Goal: Task Accomplishment & Management: Manage account settings

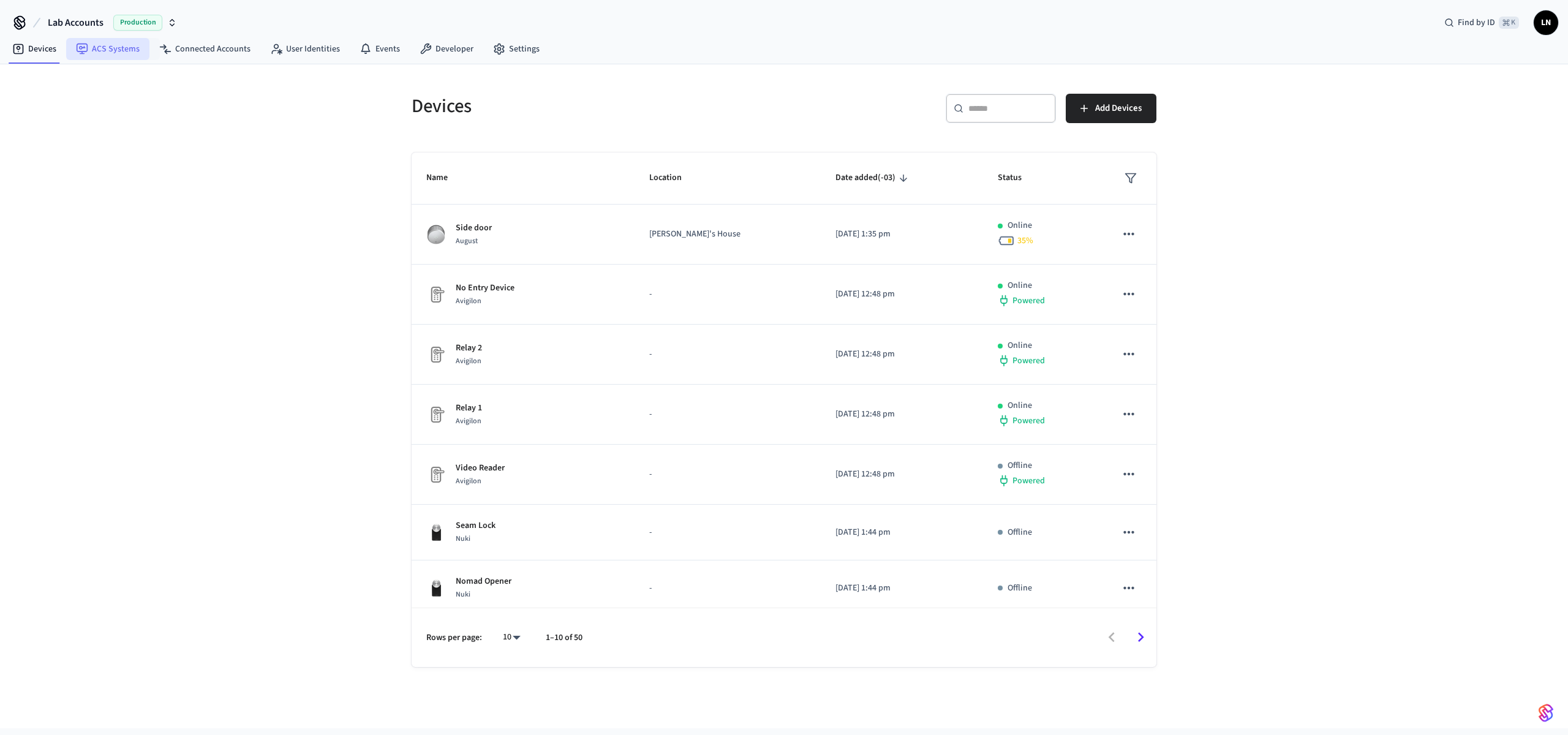
click at [96, 46] on link "ACS Systems" at bounding box center [108, 49] width 83 height 22
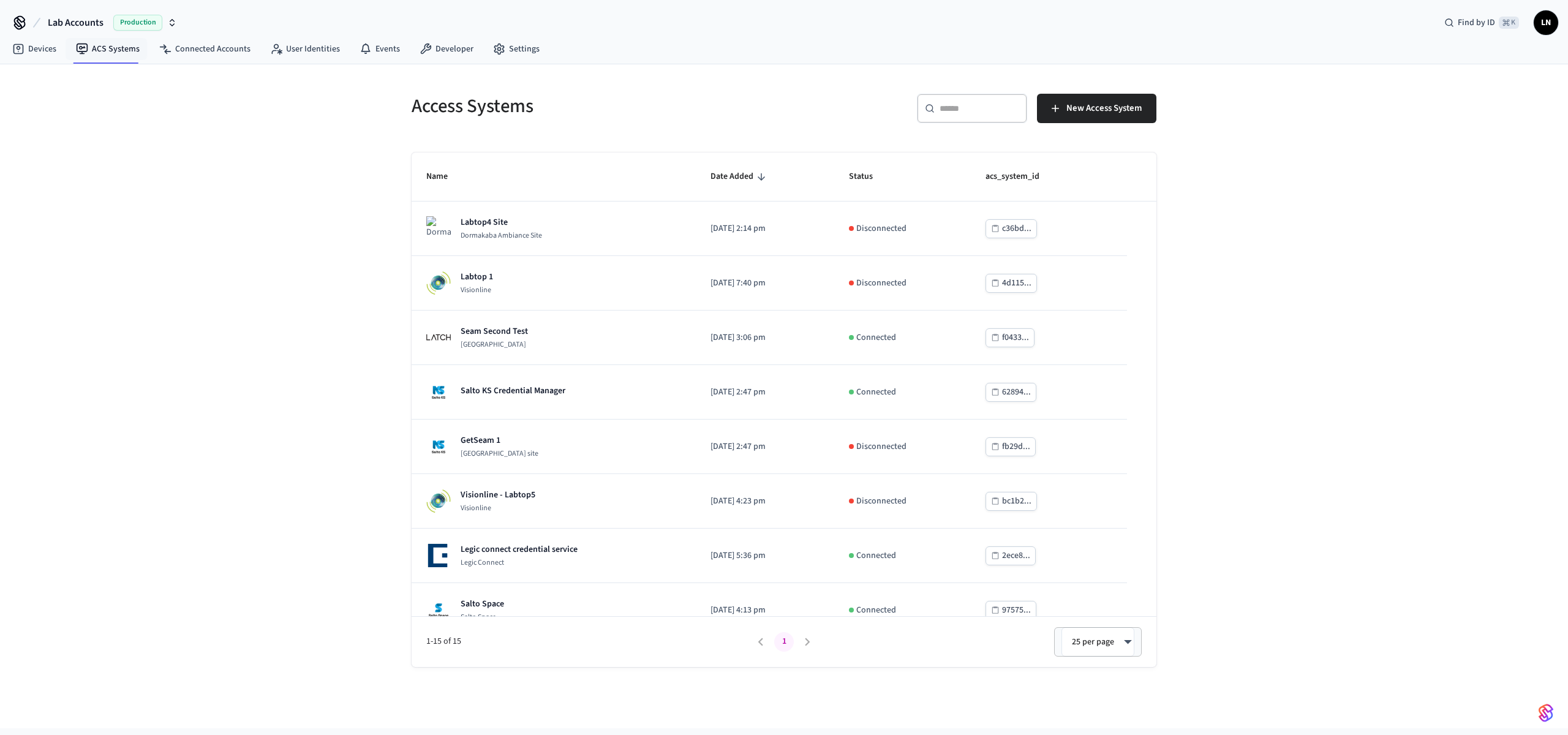
click at [1275, 389] on div "Access Systems ​ ​ New Access System Name Date Added Status acs_system_id Labto…" at bounding box center [784, 396] width 1568 height 664
click at [1088, 107] on span "New Access System" at bounding box center [1104, 108] width 75 height 16
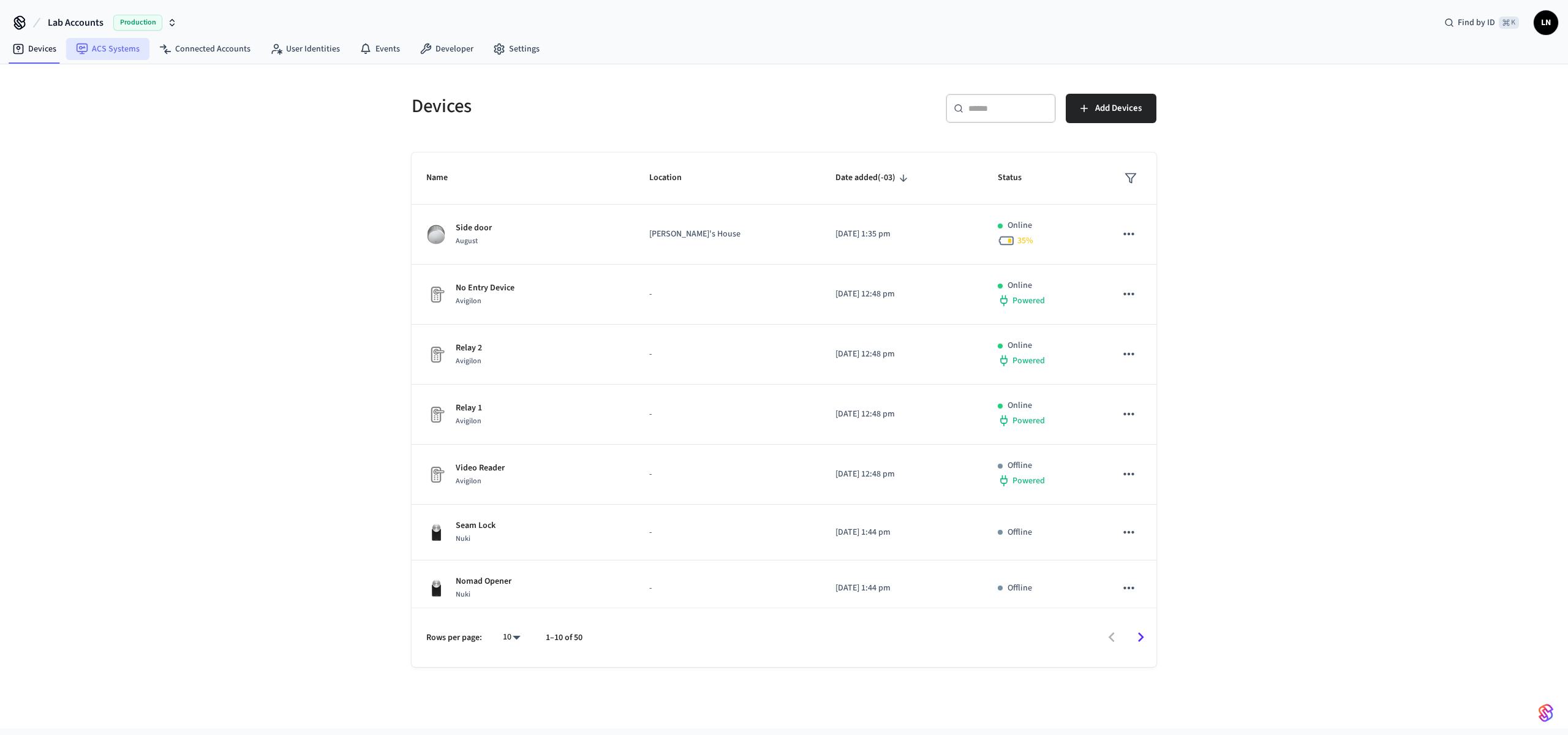
click at [86, 47] on icon at bounding box center [82, 48] width 11 height 11
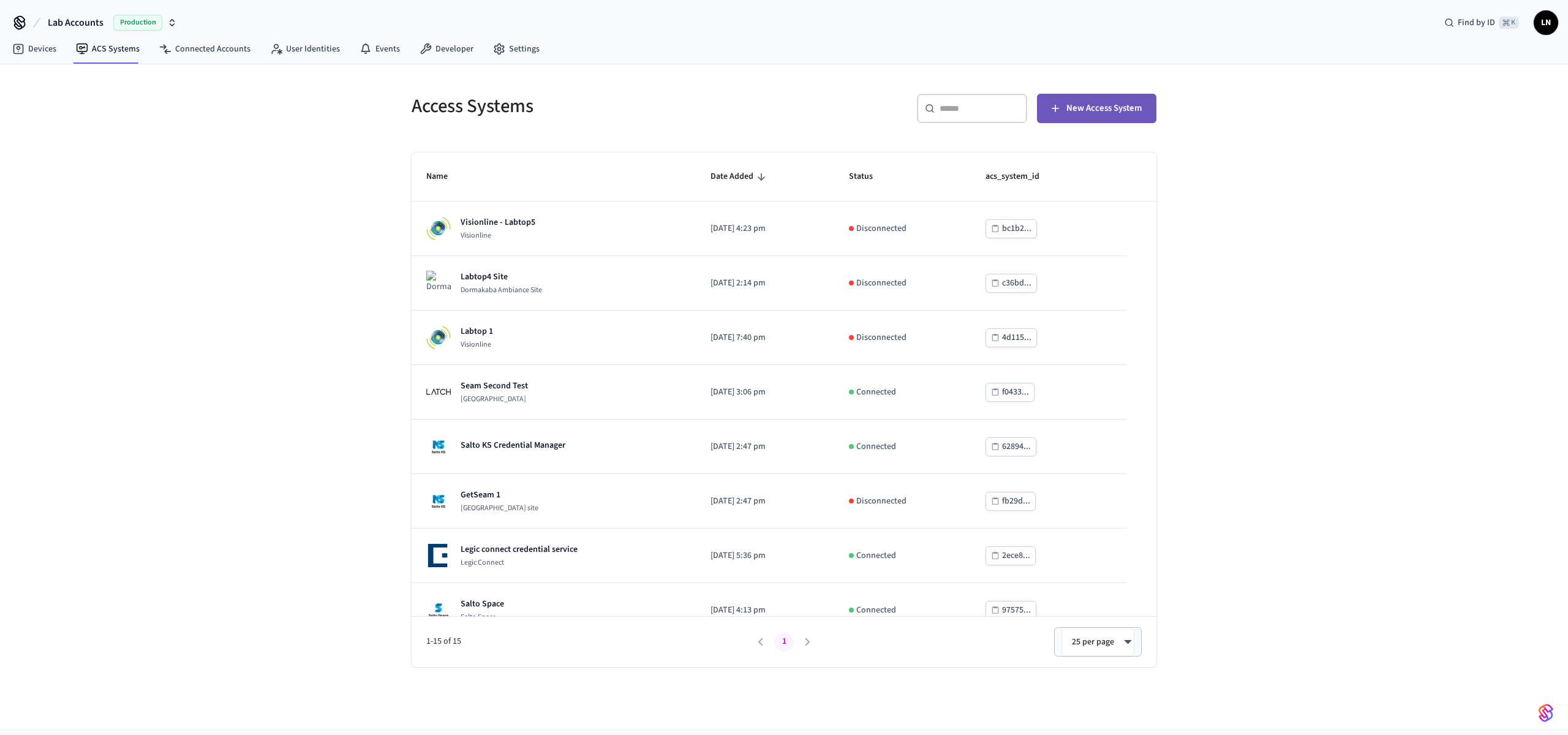
click at [1076, 111] on span "New Access System" at bounding box center [1104, 108] width 75 height 16
click at [1337, 155] on div "Access Systems ​ ​ New Access System Name Date Added Status acs_system_id Labto…" at bounding box center [784, 396] width 1568 height 664
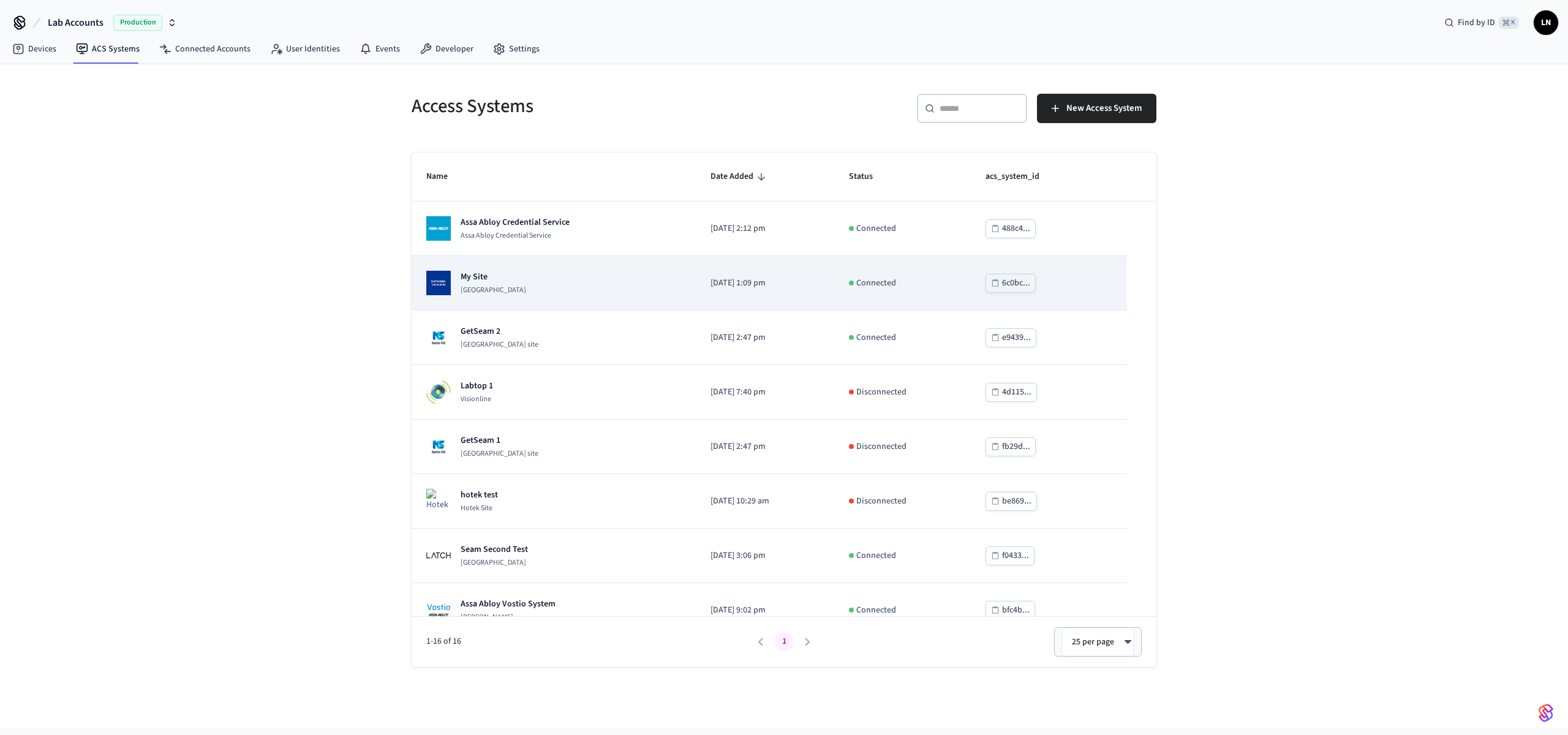
click at [550, 287] on div "My Site Dormakaba Community Site" at bounding box center [553, 283] width 255 height 24
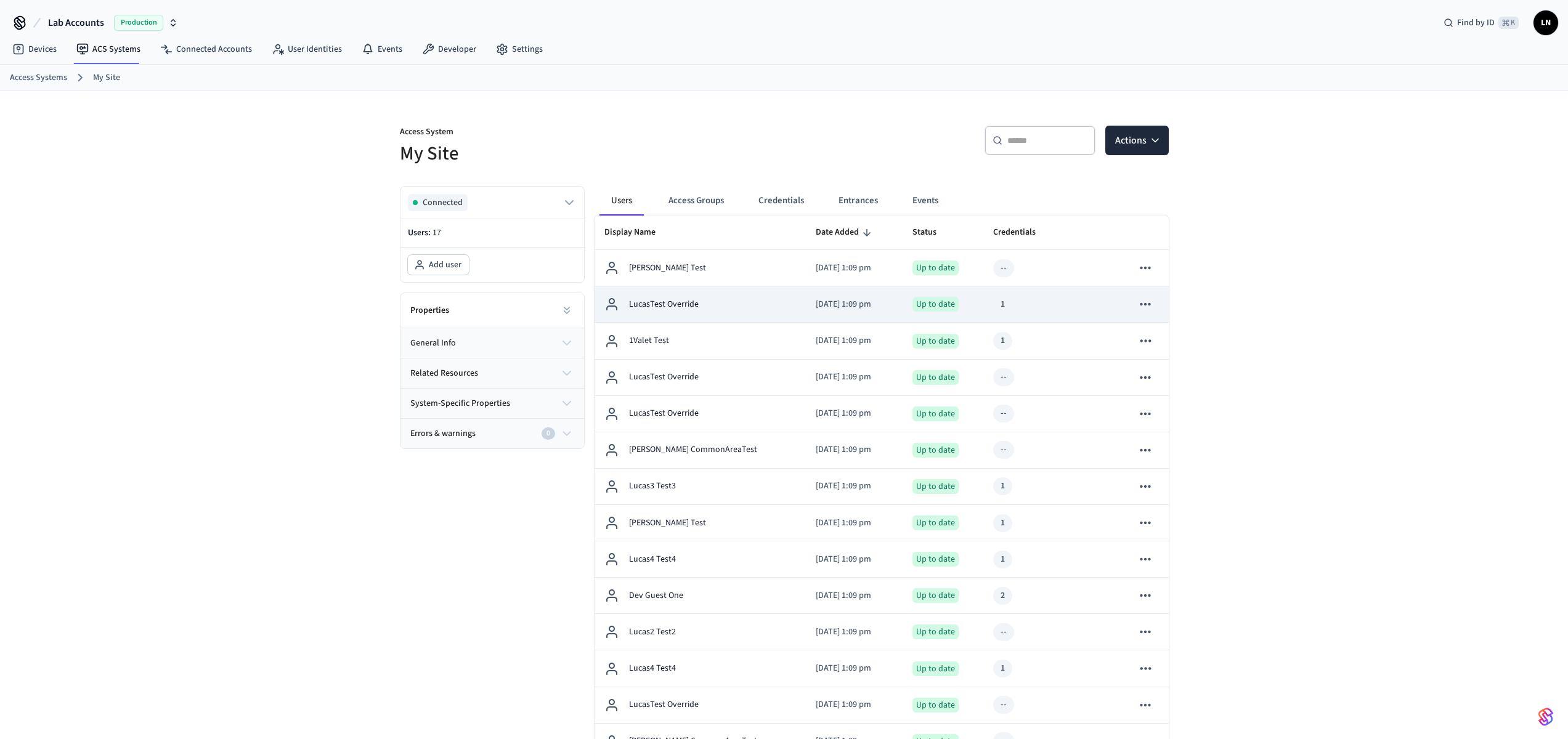
click at [707, 297] on div "LucasTest Override" at bounding box center [700, 304] width 191 height 15
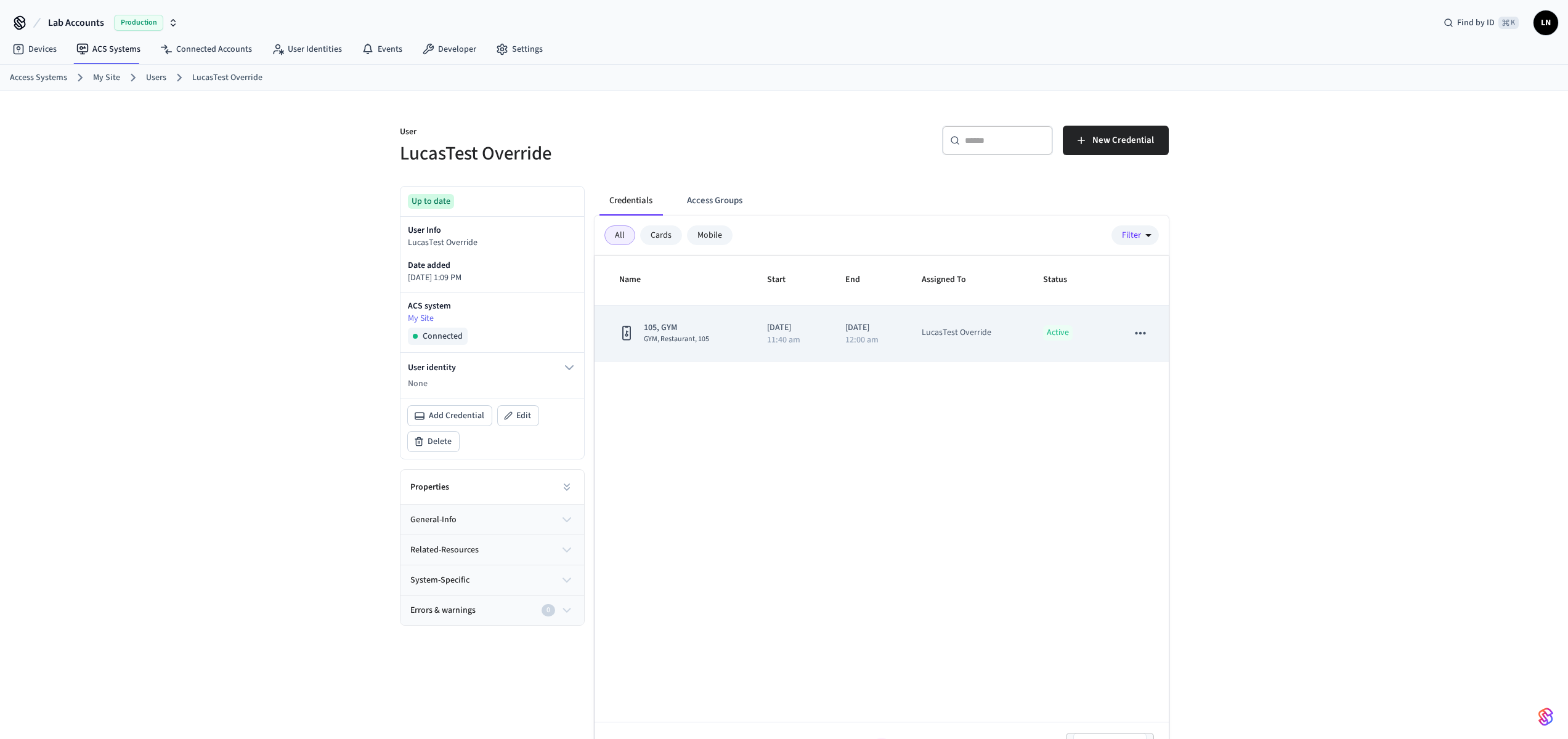
click at [679, 320] on td "105, GYM GYM, Restaurant, 105" at bounding box center [673, 333] width 158 height 56
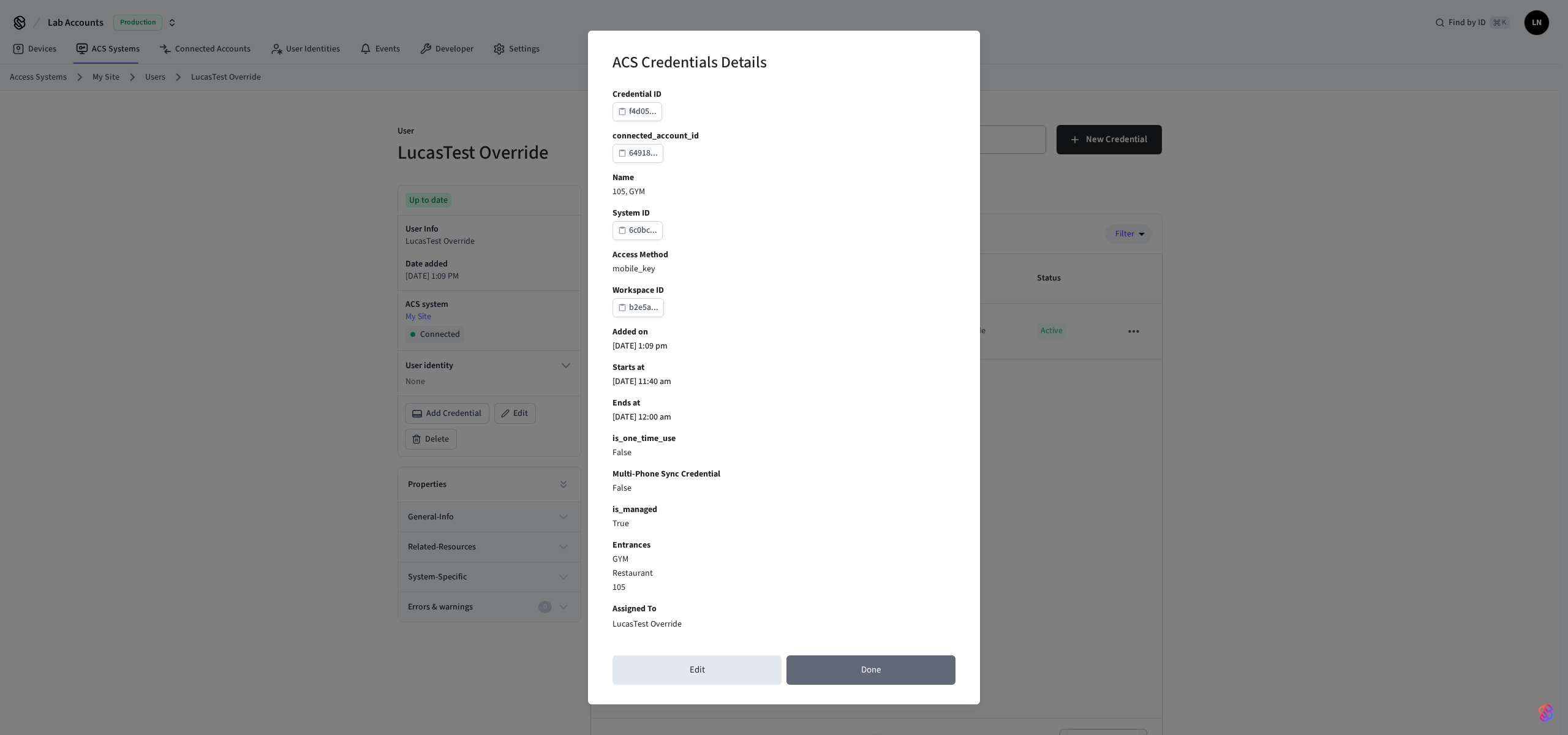
click at [843, 673] on button "Done" at bounding box center [870, 670] width 169 height 29
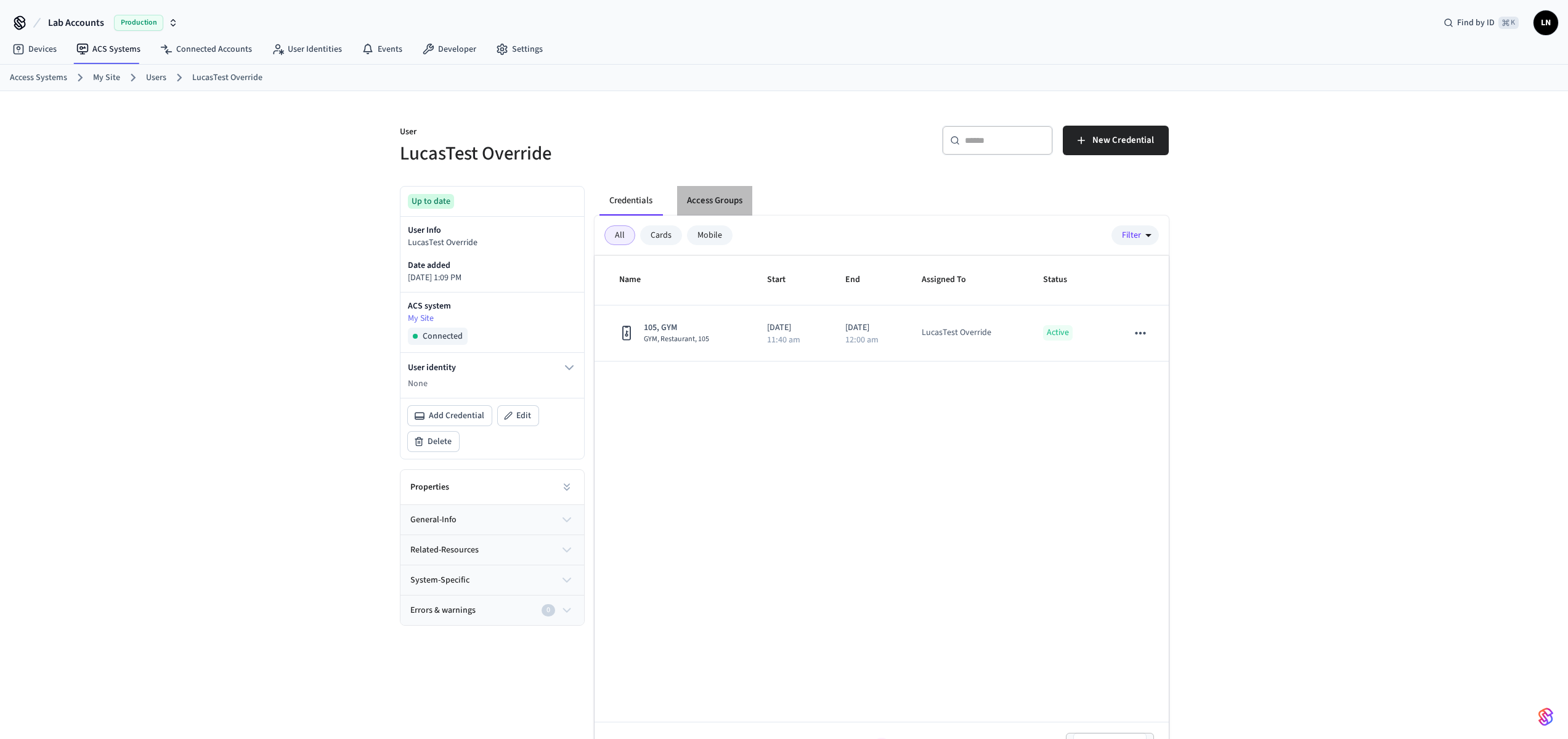
click at [704, 202] on button "Access Groups" at bounding box center [715, 201] width 75 height 29
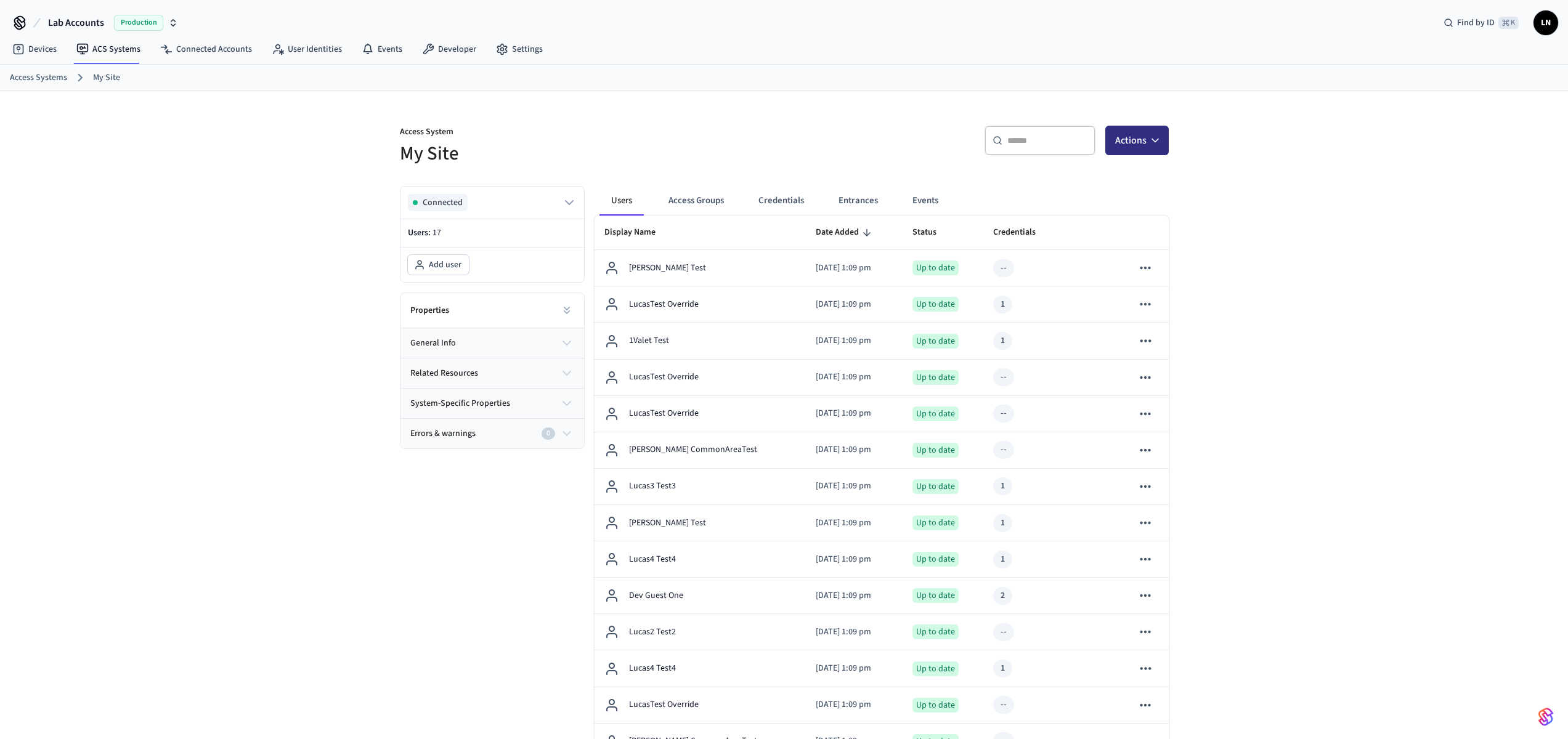
click at [1162, 144] on button "Actions" at bounding box center [1137, 141] width 63 height 29
click at [1106, 179] on div "Add user" at bounding box center [1099, 170] width 132 height 20
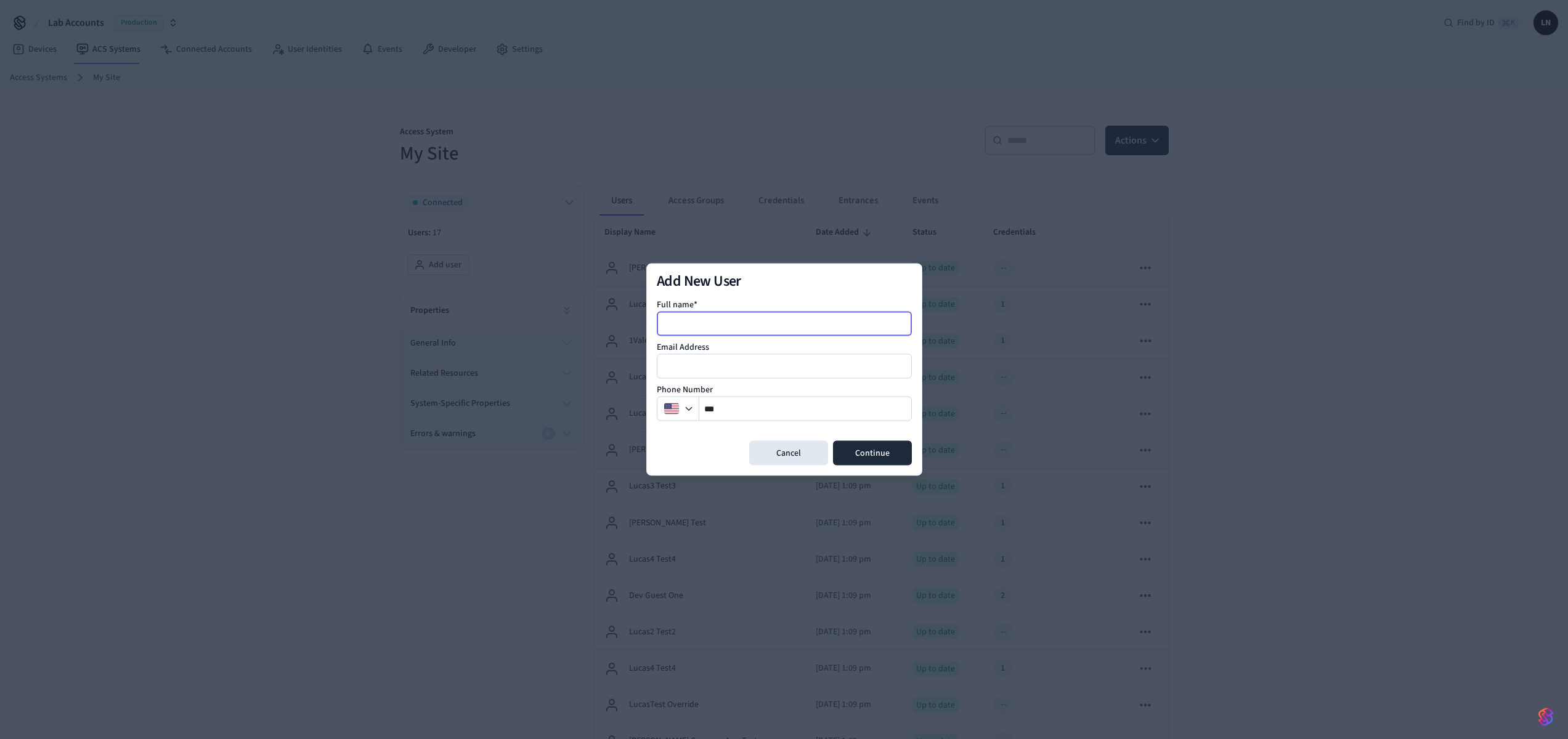
click at [771, 321] on input at bounding box center [785, 324] width 254 height 15
type input "***"
type input "****"
type input "**********"
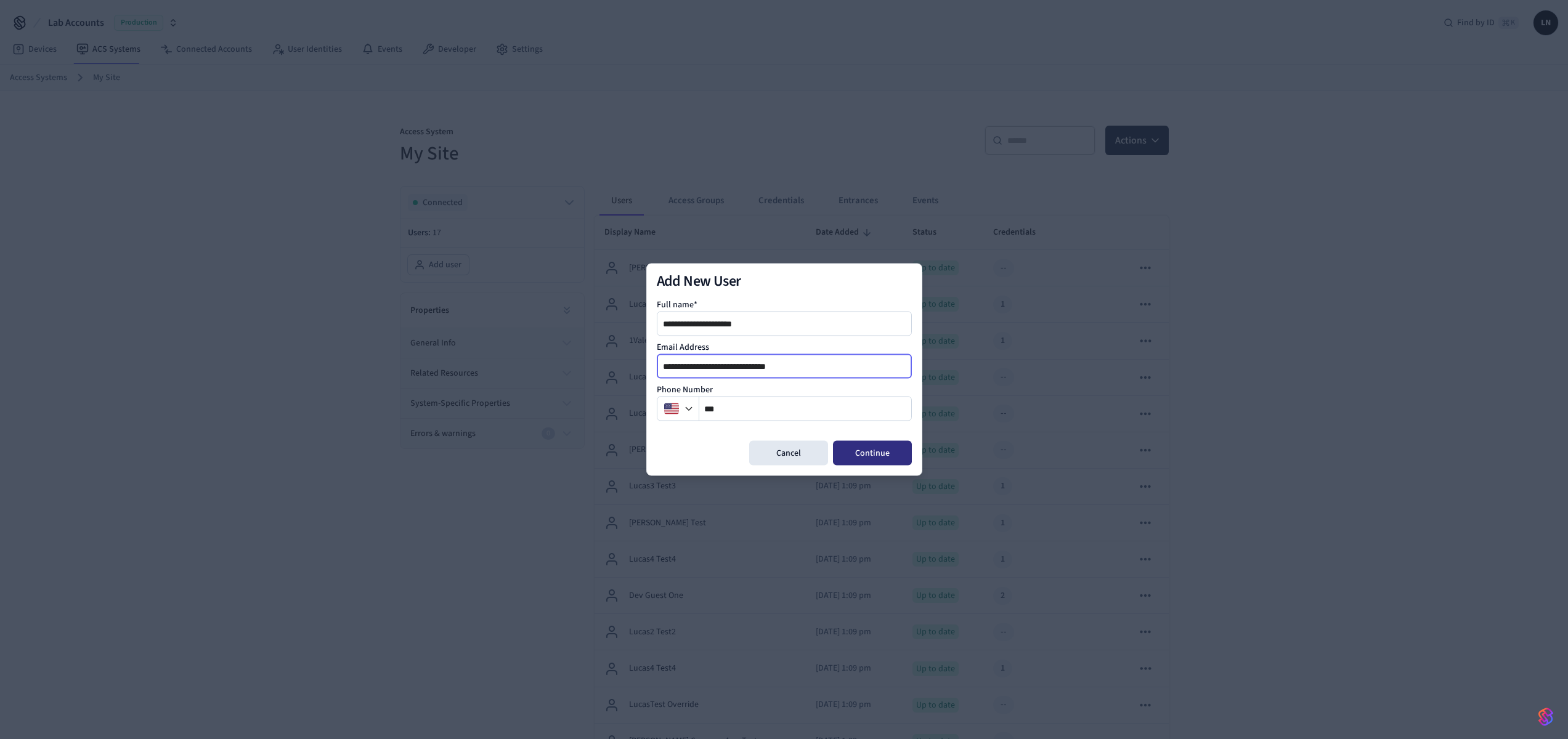
type input "**********"
click at [865, 445] on button "Continue" at bounding box center [872, 453] width 79 height 24
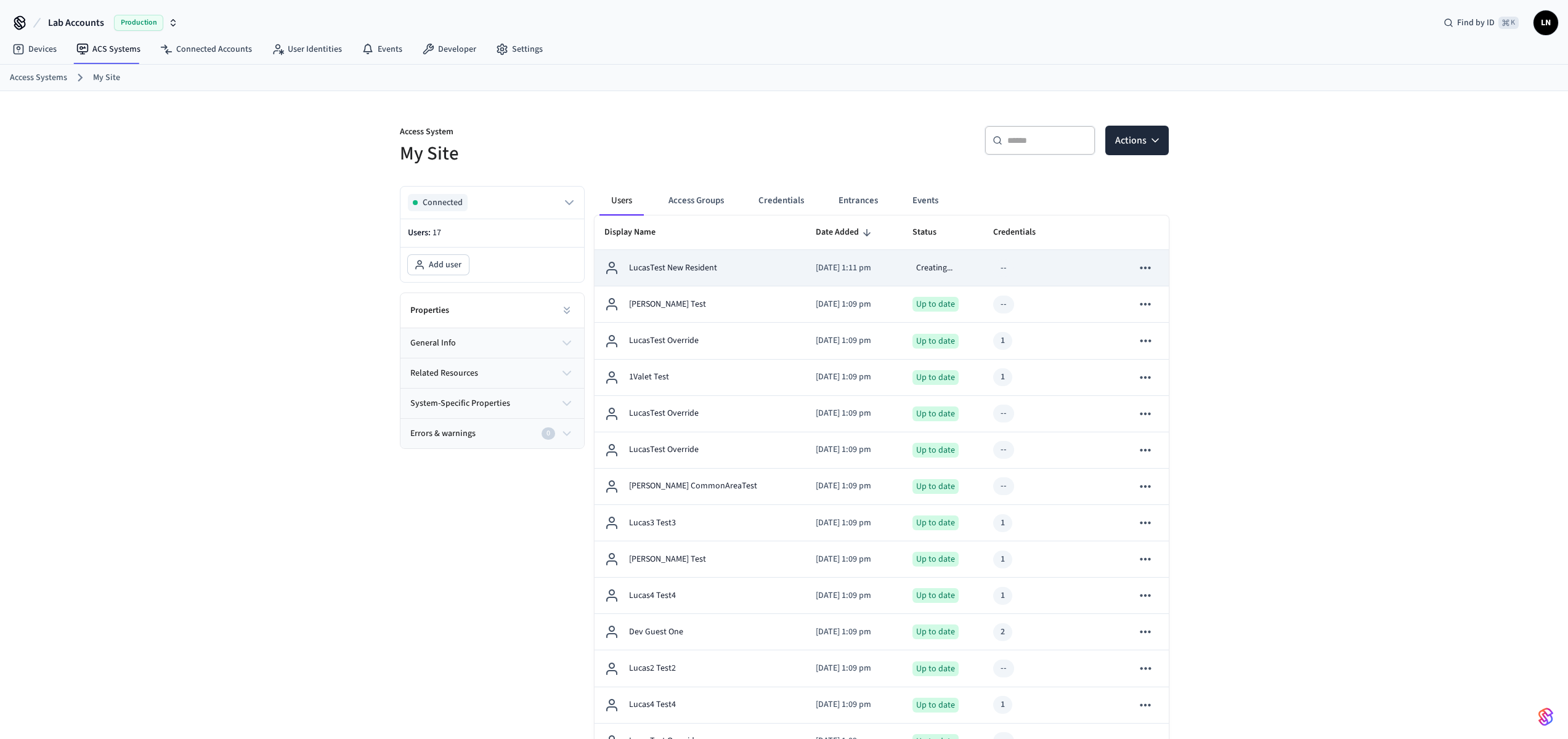
click at [710, 264] on p "LucasTest New Resident" at bounding box center [673, 269] width 88 height 13
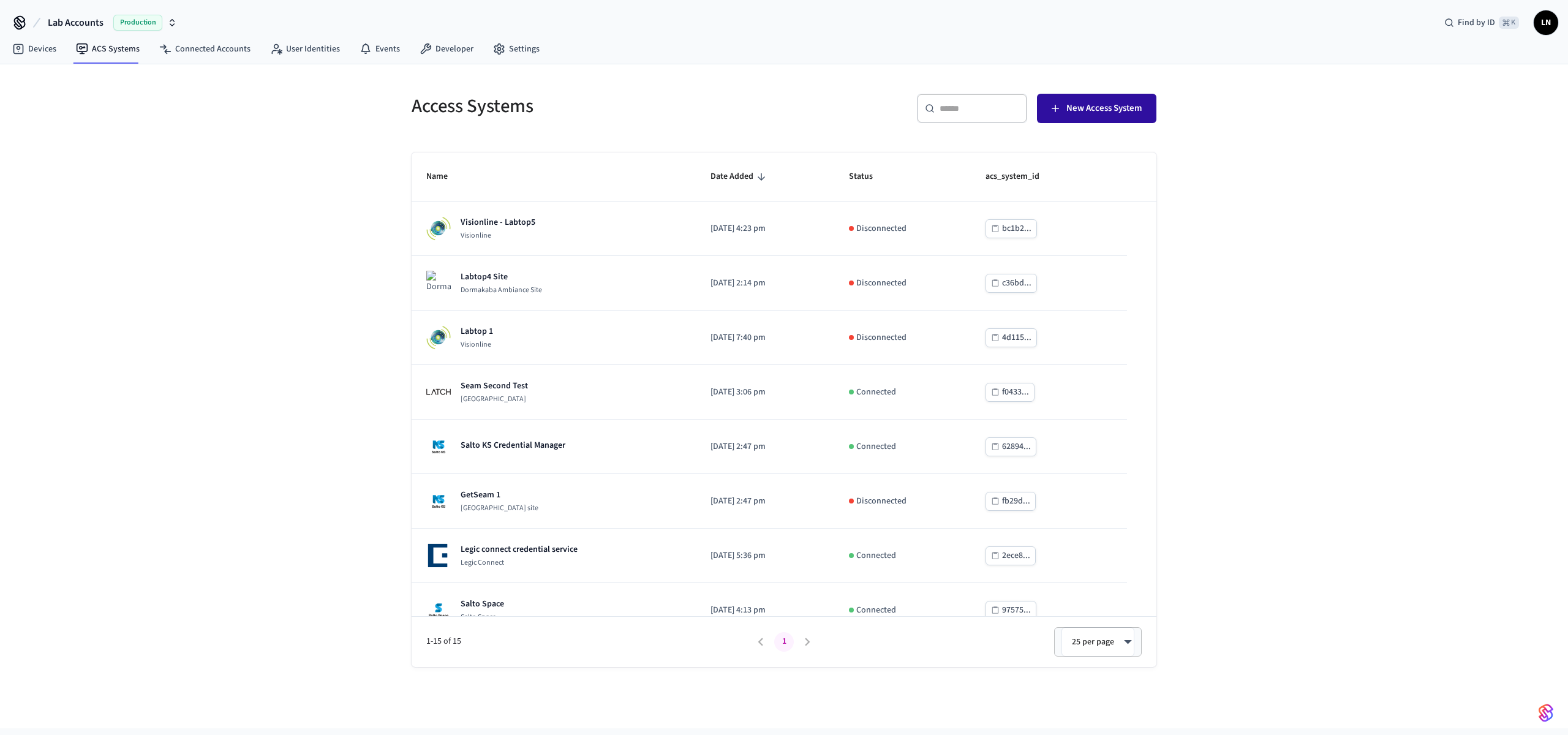
scroll to position [3, 0]
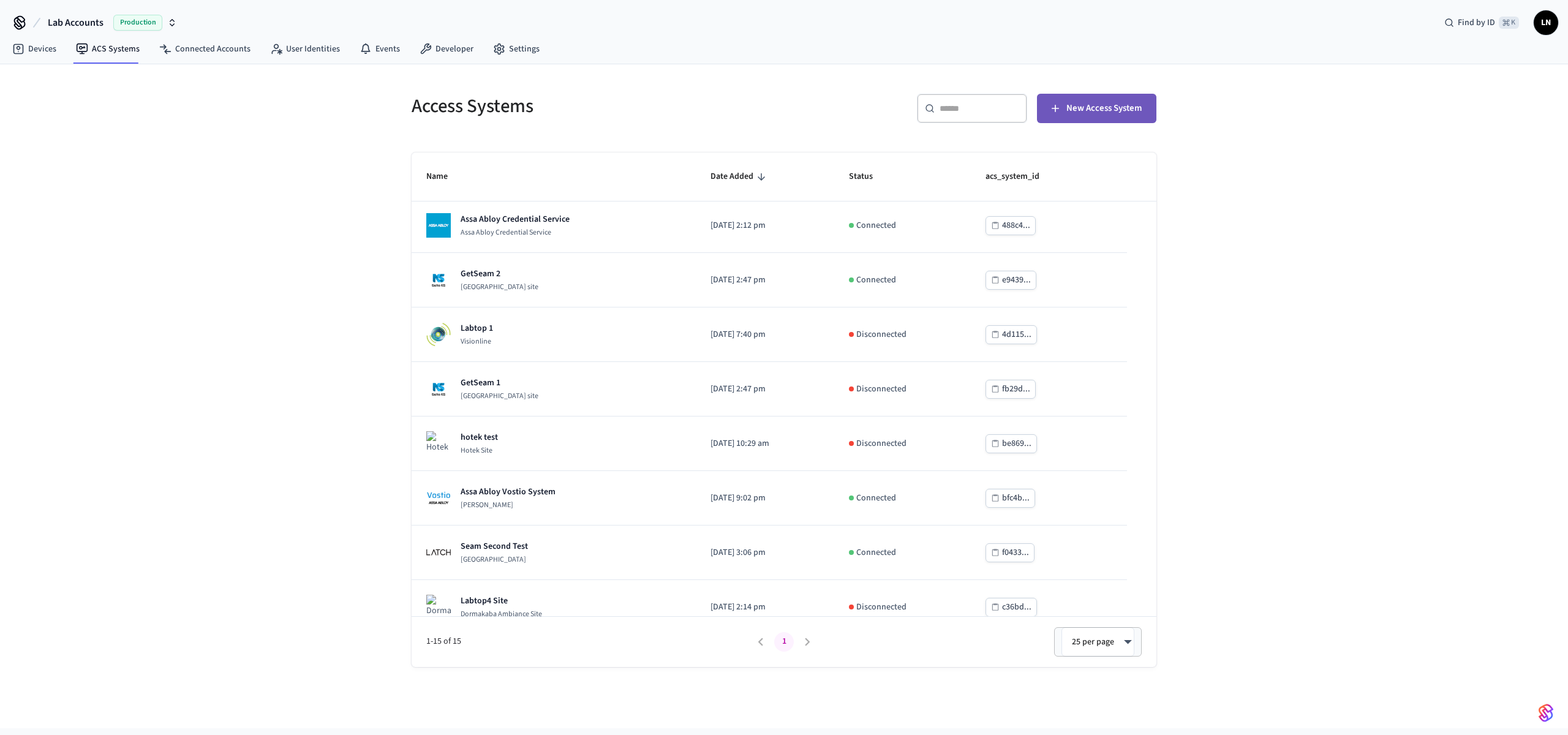
click at [1086, 111] on span "New Access System" at bounding box center [1104, 108] width 75 height 16
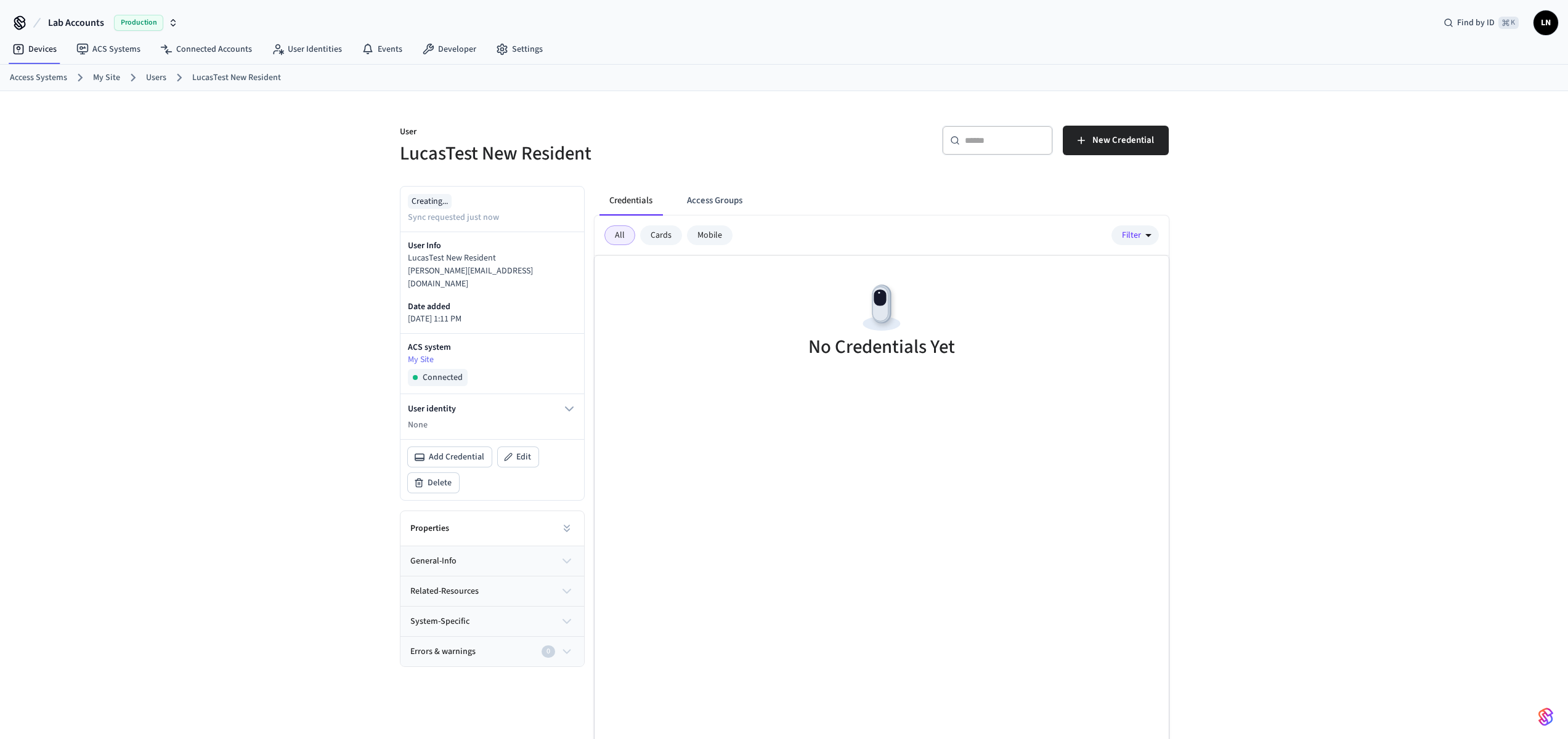
click at [564, 554] on icon "button" at bounding box center [567, 561] width 15 height 15
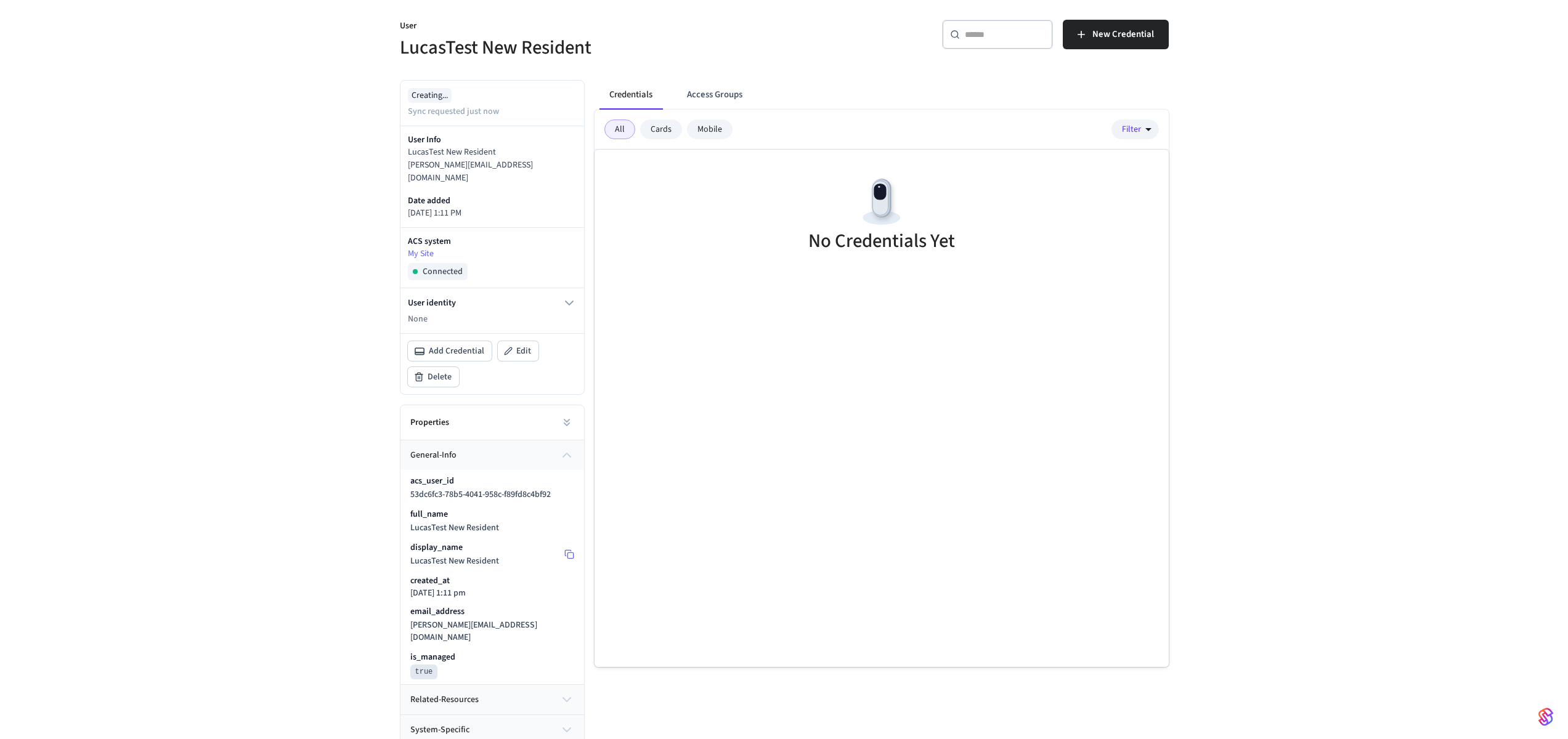
scroll to position [117, 0]
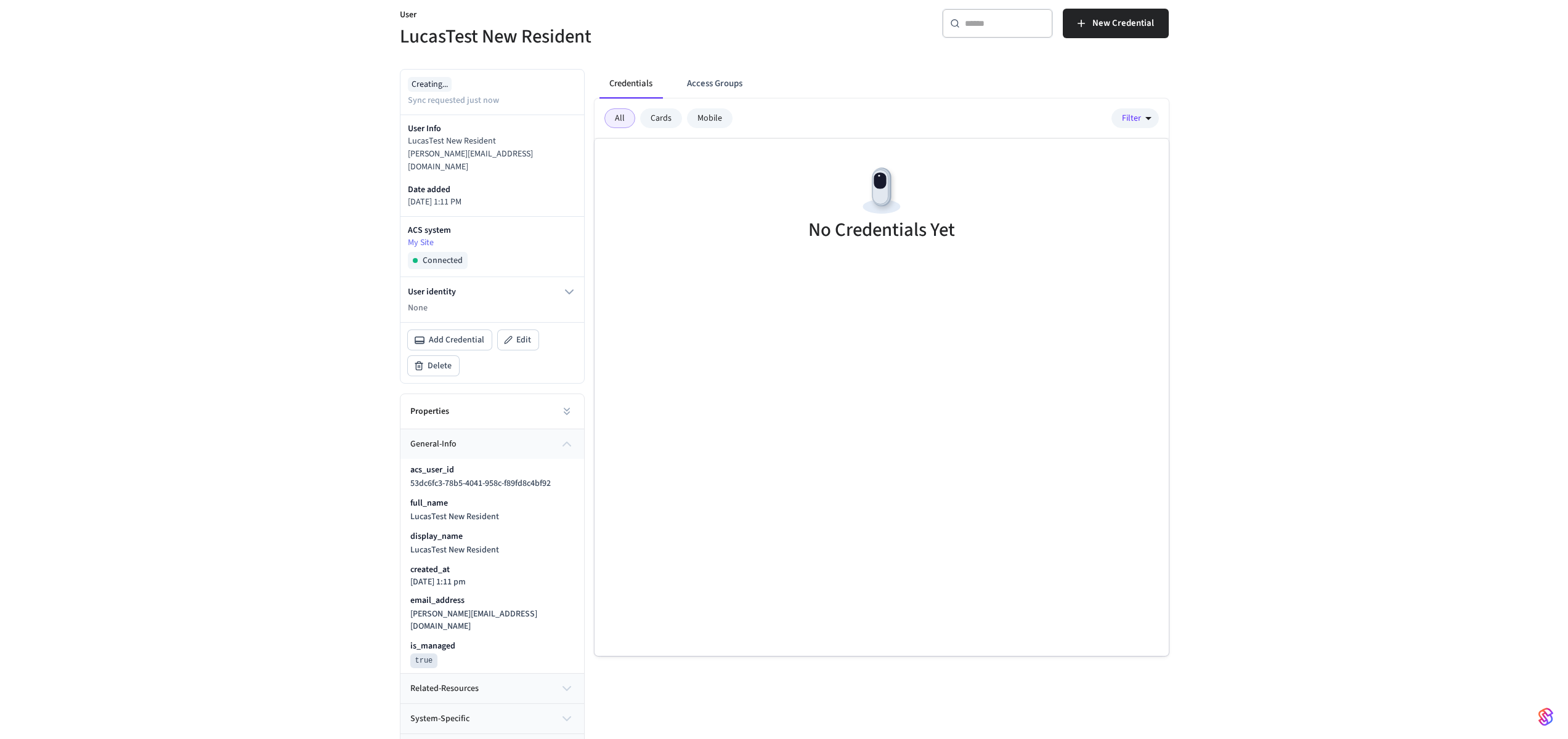
click at [549, 673] on button "related-resources" at bounding box center [492, 688] width 183 height 29
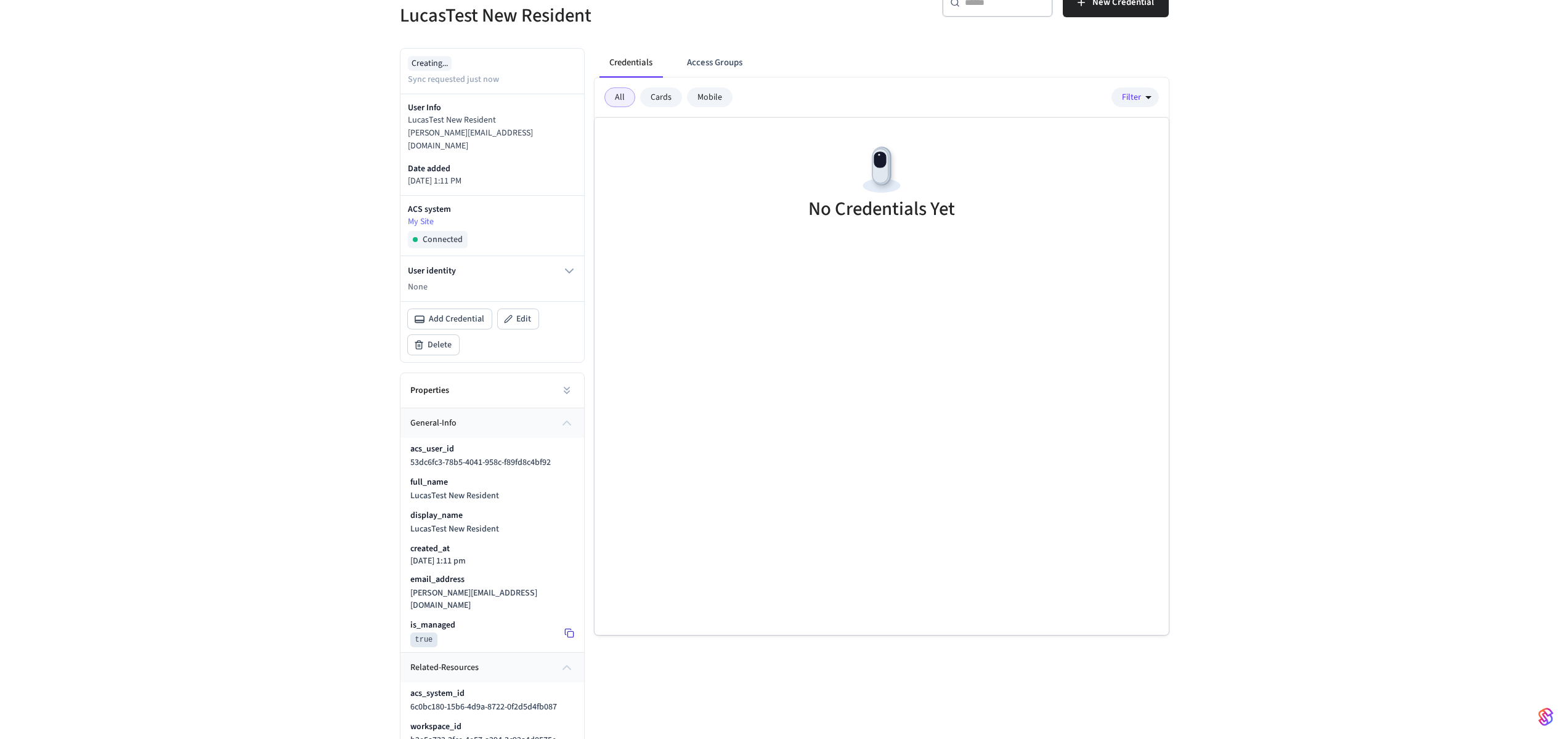
scroll to position [186, 0]
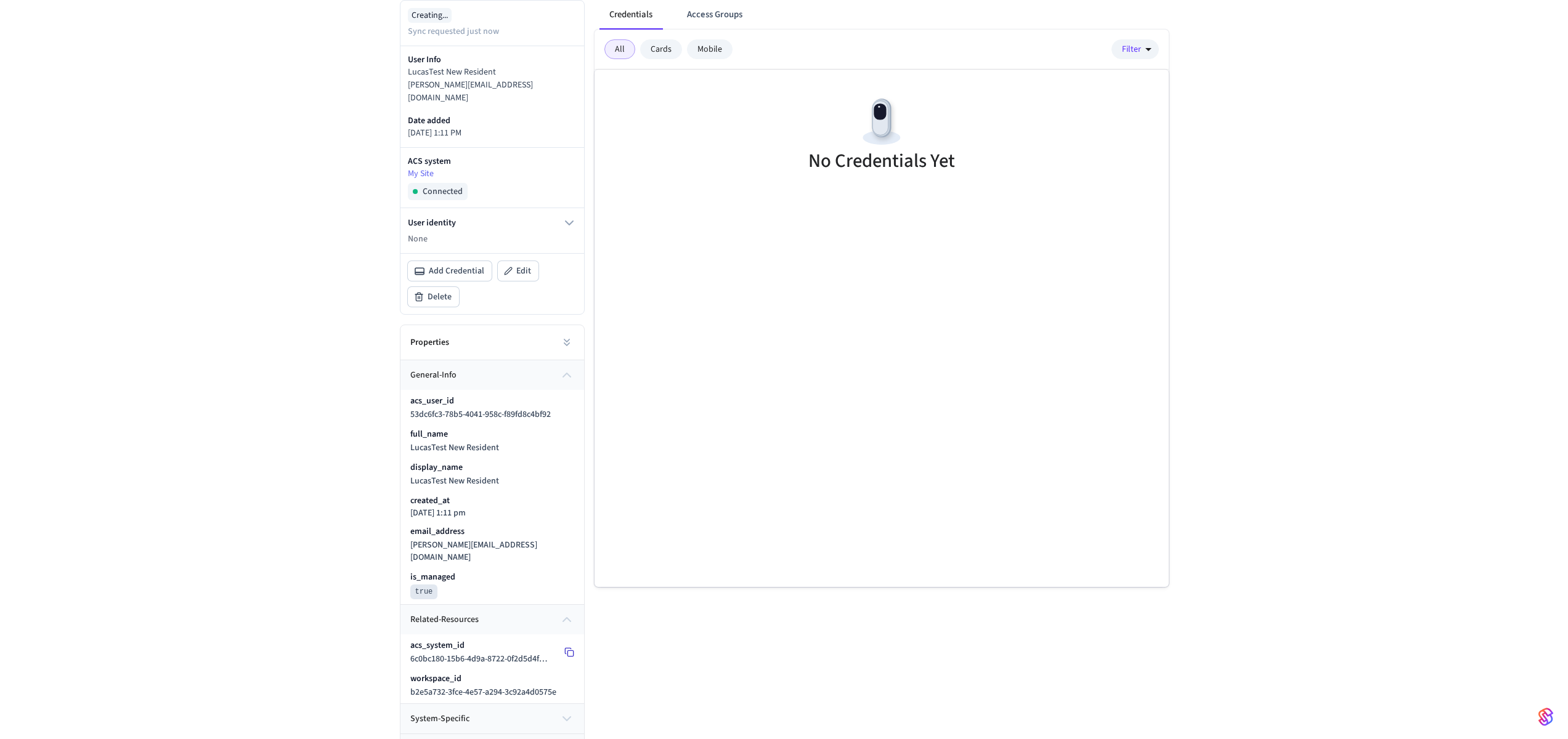
click at [569, 647] on icon at bounding box center [568, 651] width 10 height 10
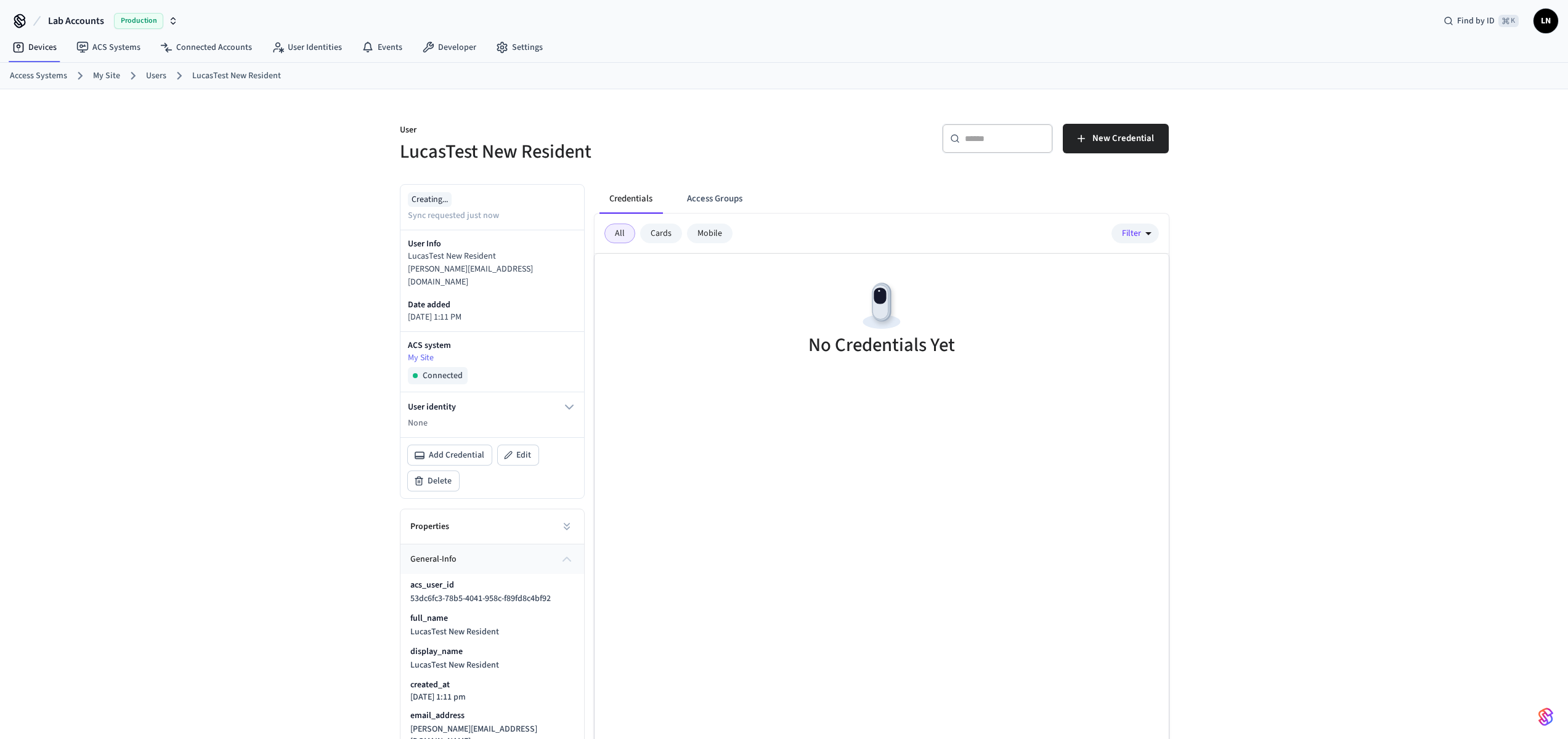
scroll to position [0, 0]
click at [1397, 211] on div "User LucasTest New Resident ​ ​ New Credential Creating... Sync requested just …" at bounding box center [784, 520] width 1568 height 859
